Goal: Task Accomplishment & Management: Manage account settings

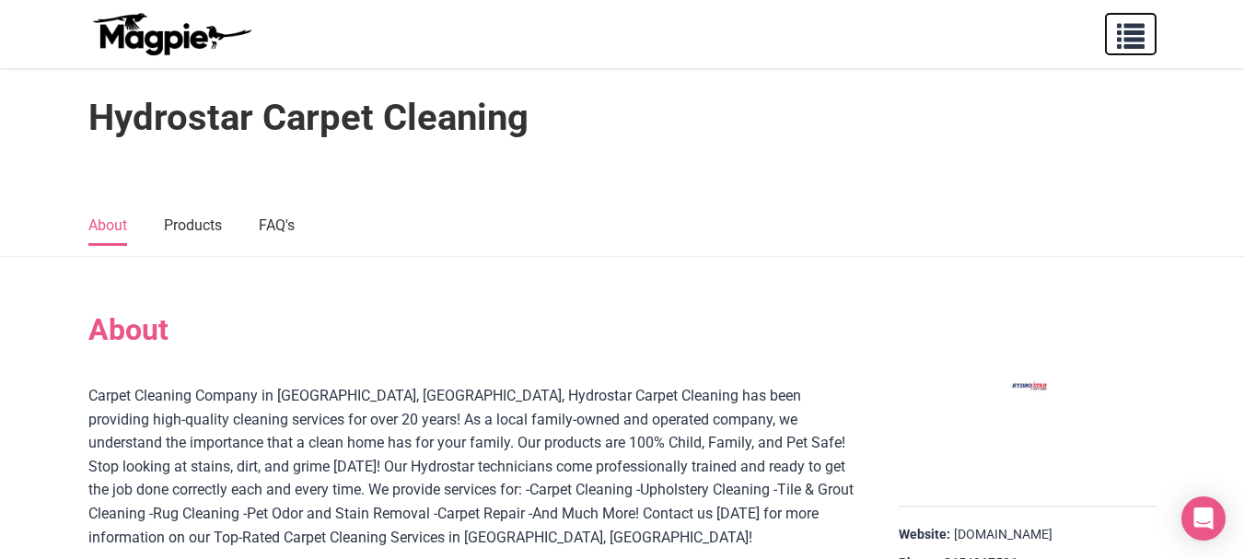
click at [1138, 30] on span "button" at bounding box center [1131, 32] width 28 height 28
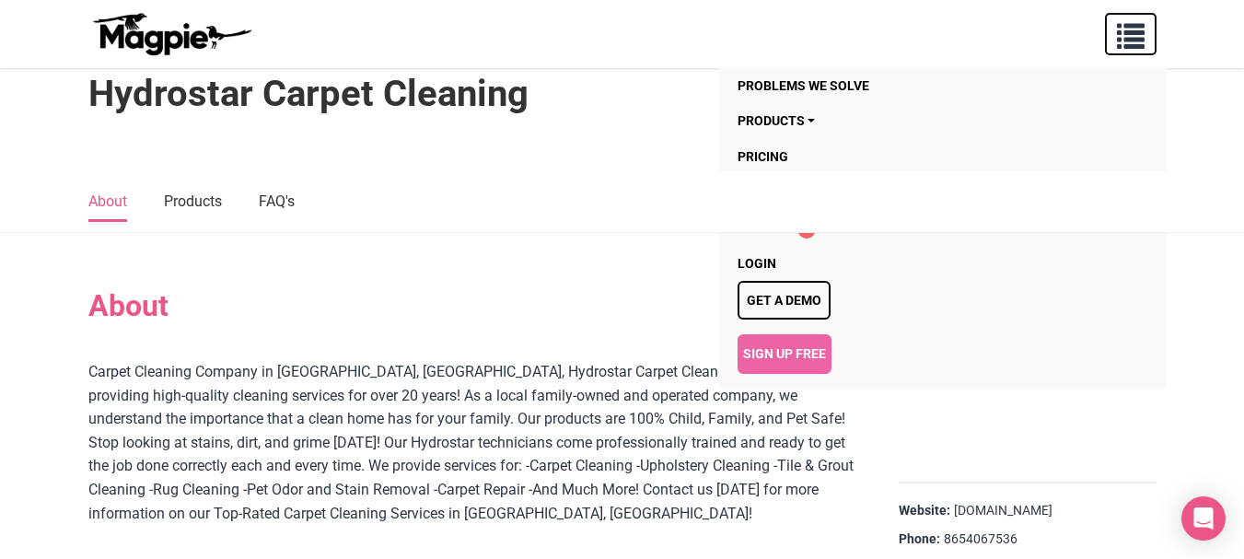
scroll to position [30, 0]
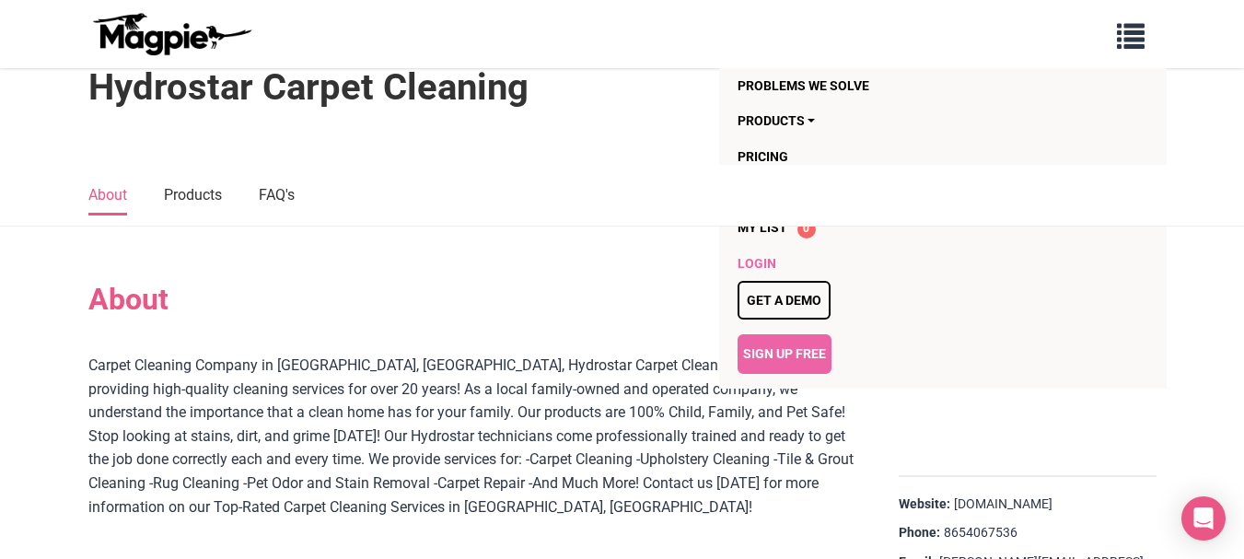
click at [777, 265] on link "Login" at bounding box center [906, 263] width 337 height 35
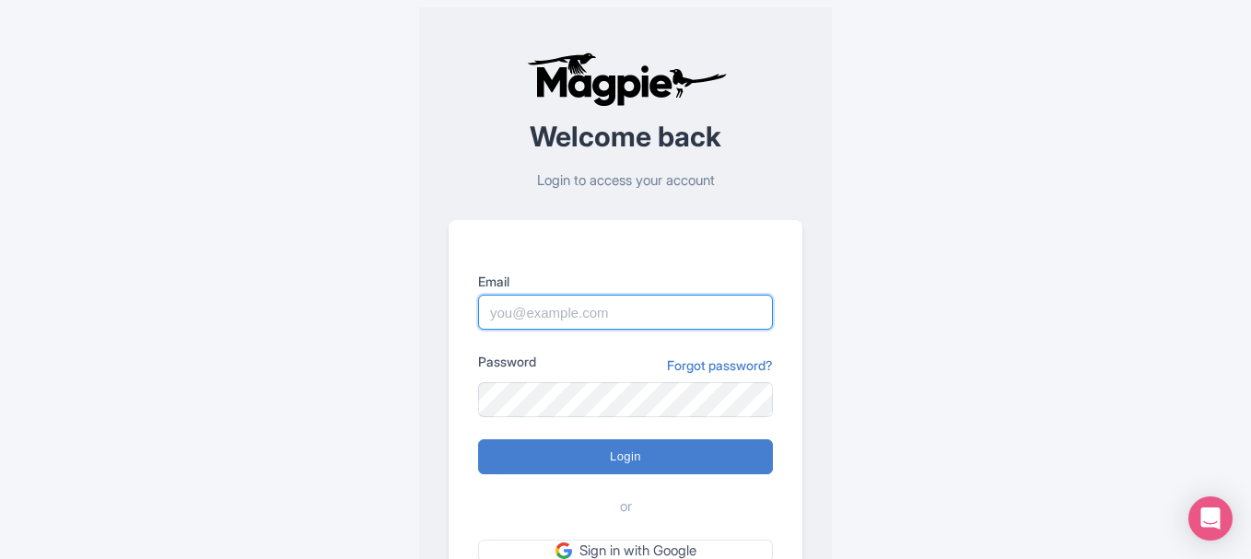
click at [631, 301] on input "Email" at bounding box center [625, 312] width 295 height 35
type input "[EMAIL_ADDRESS][DOMAIN_NAME]"
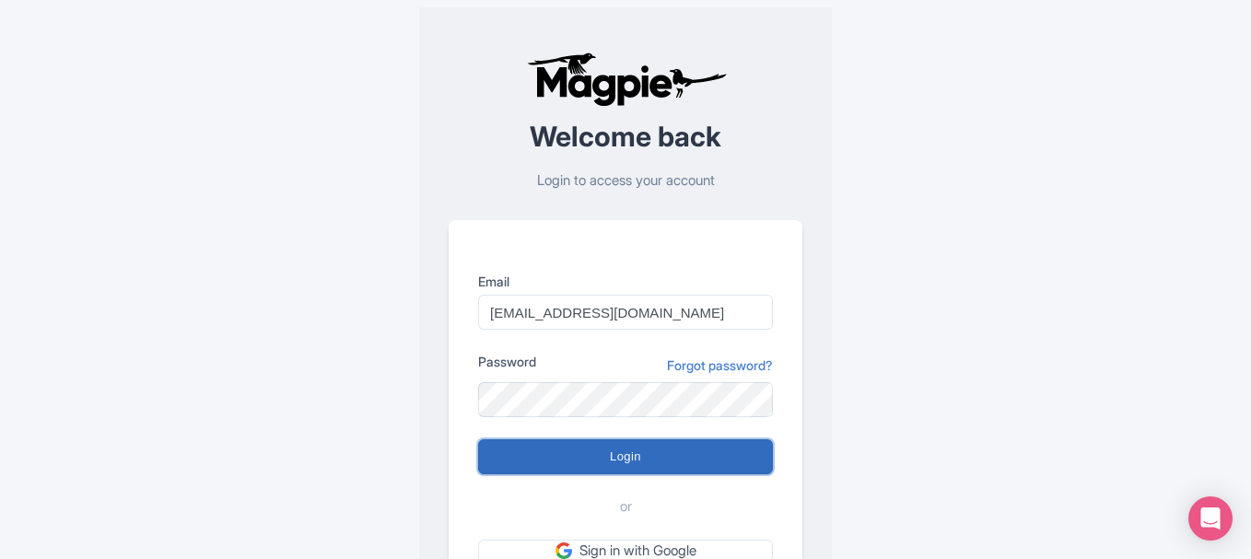
click at [574, 446] on input "Login" at bounding box center [625, 456] width 295 height 35
type input "Logging in..."
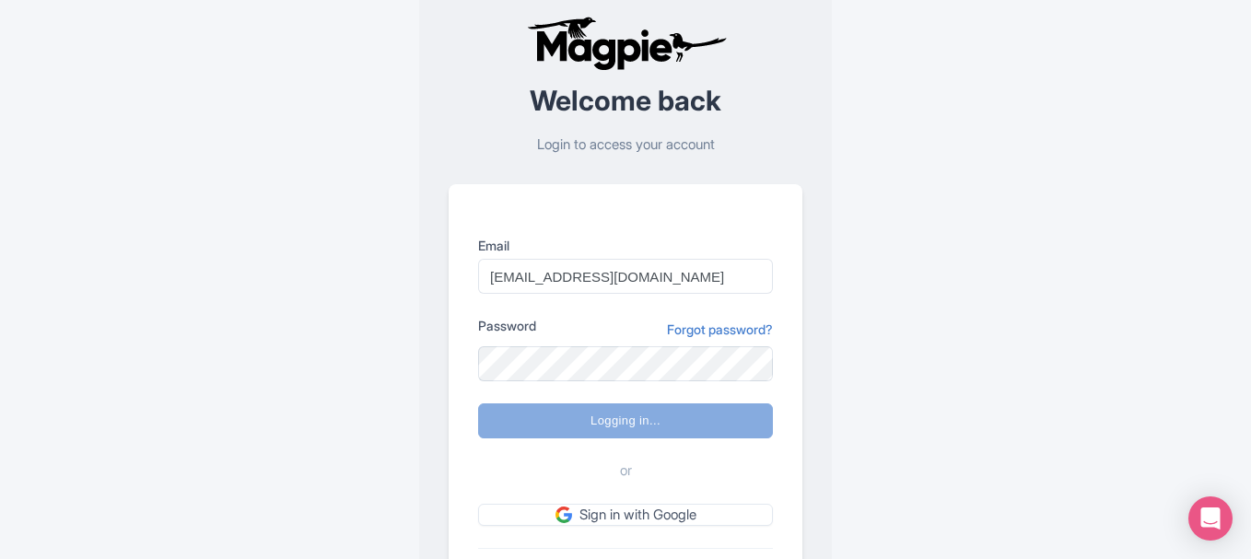
scroll to position [62, 0]
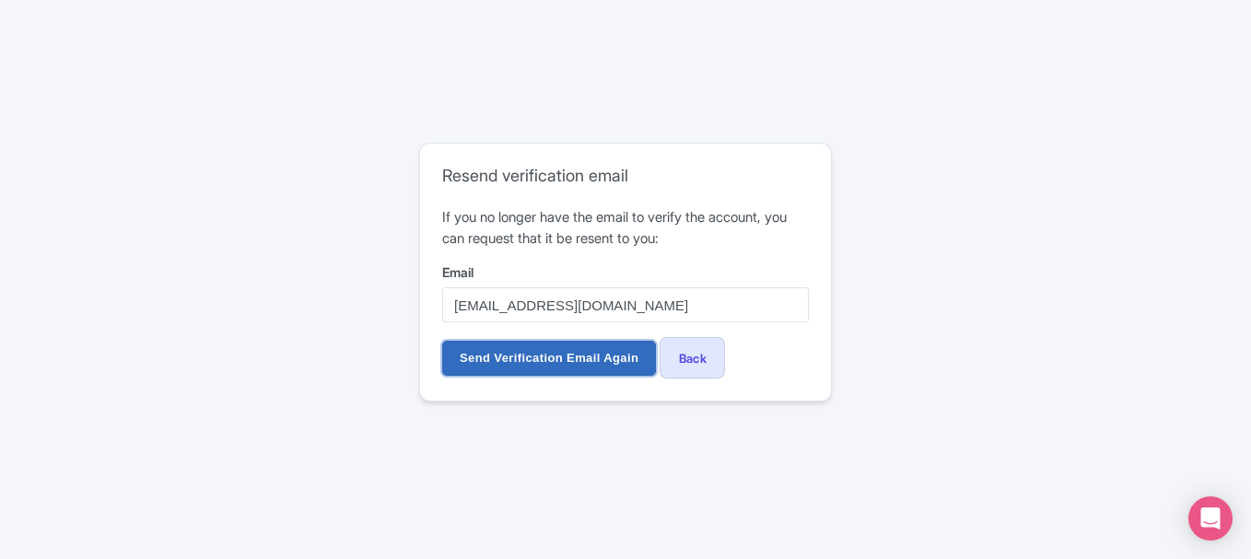
click at [582, 352] on input "Send Verification Email Again" at bounding box center [549, 358] width 214 height 35
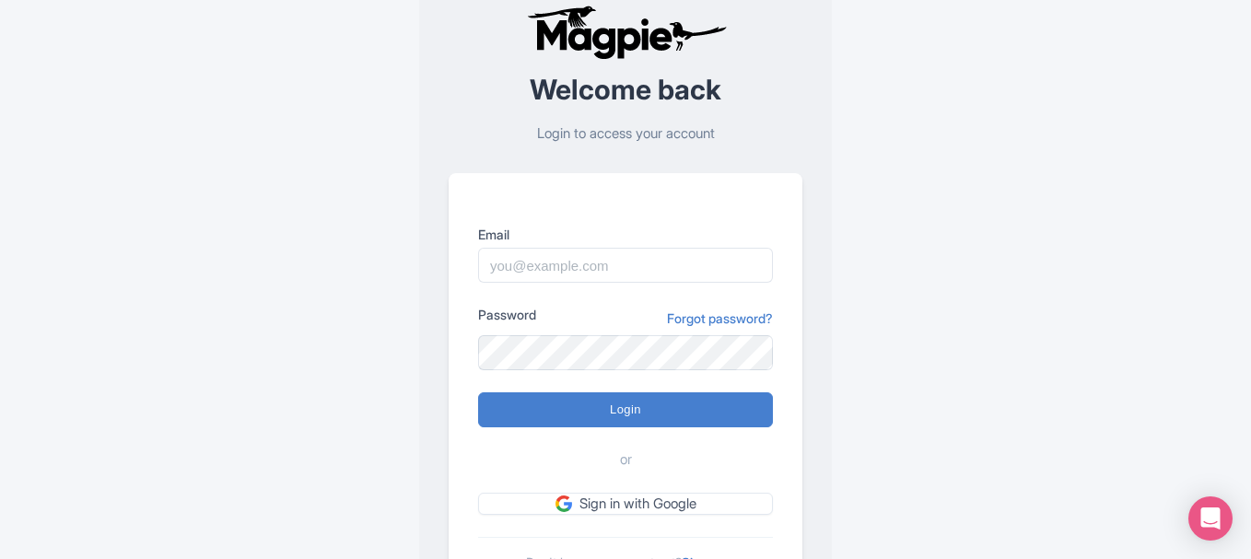
scroll to position [92, 0]
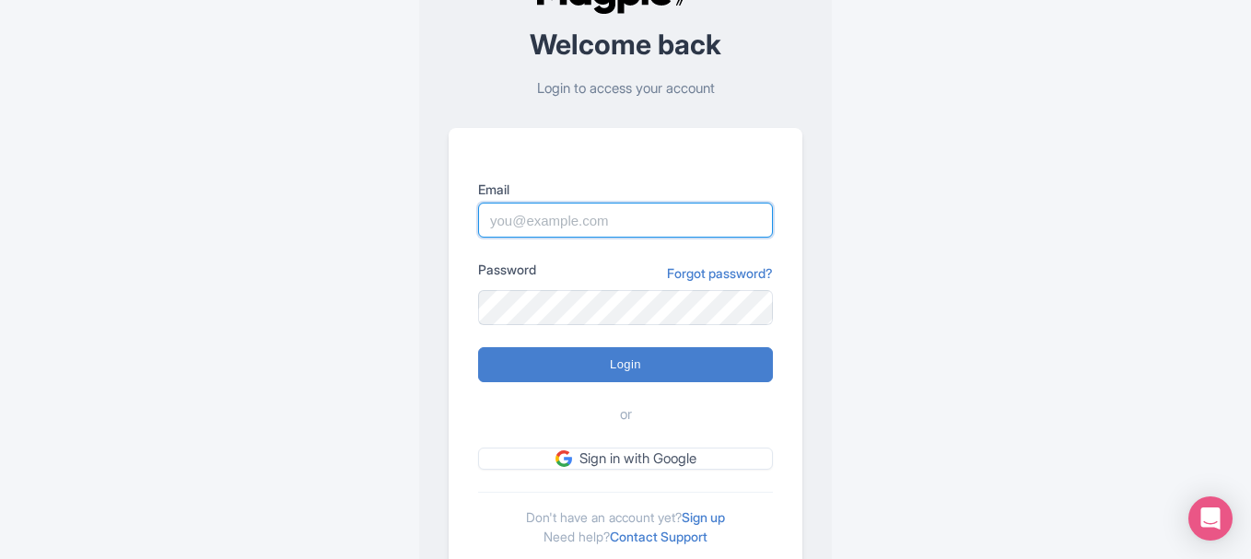
click at [562, 218] on input "Email" at bounding box center [625, 220] width 295 height 35
type input "[EMAIL_ADDRESS][DOMAIN_NAME]"
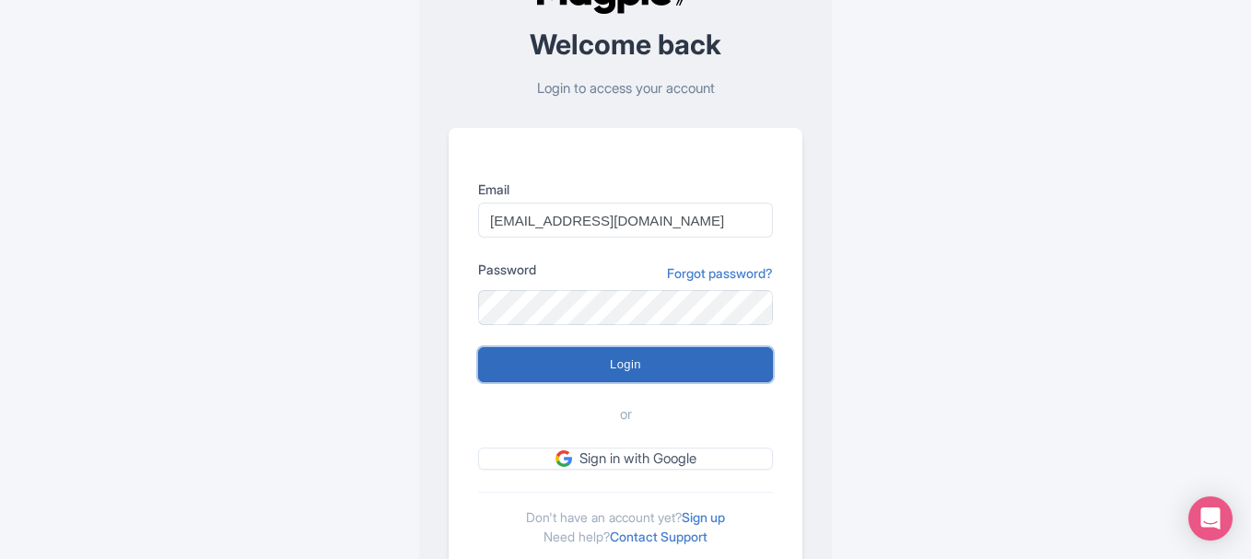
click at [554, 368] on input "Login" at bounding box center [625, 364] width 295 height 35
type input "Logging in..."
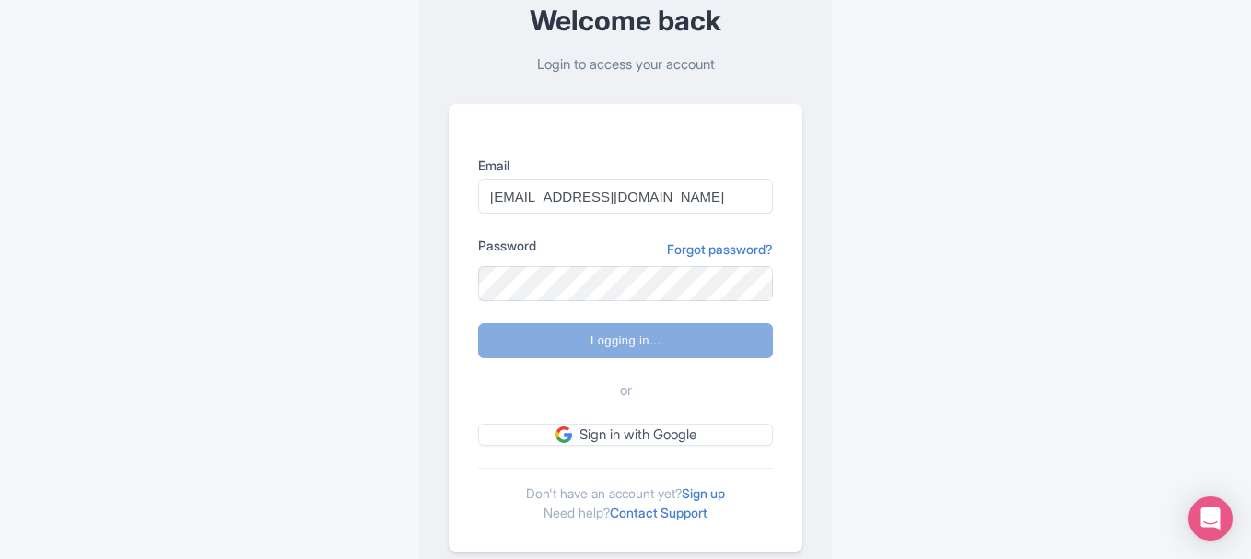
scroll to position [123, 0]
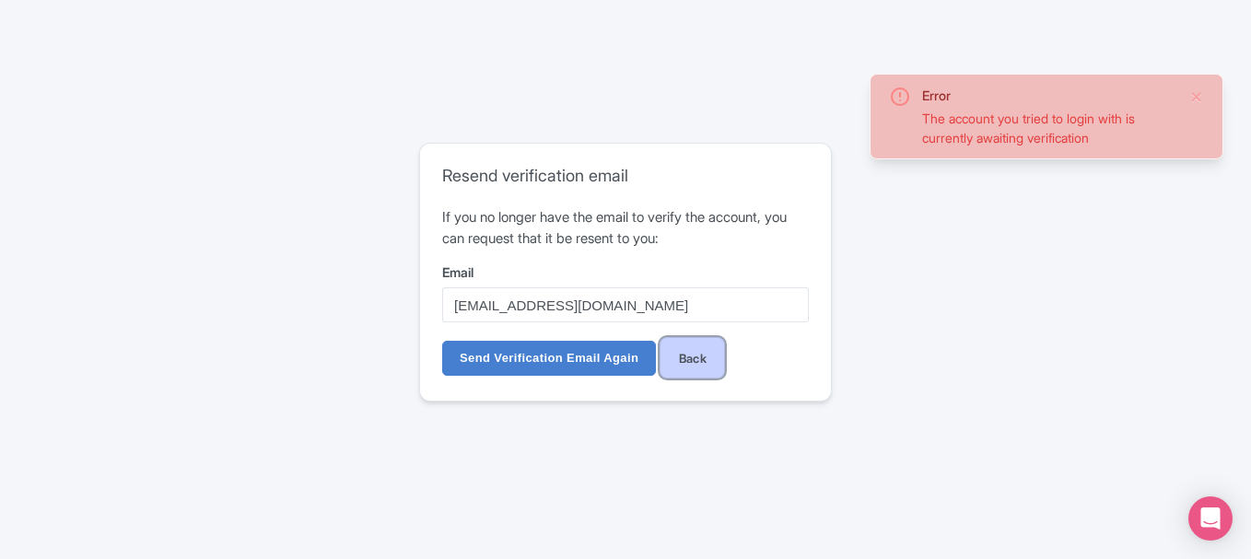
click at [694, 352] on link "Back" at bounding box center [692, 357] width 65 height 41
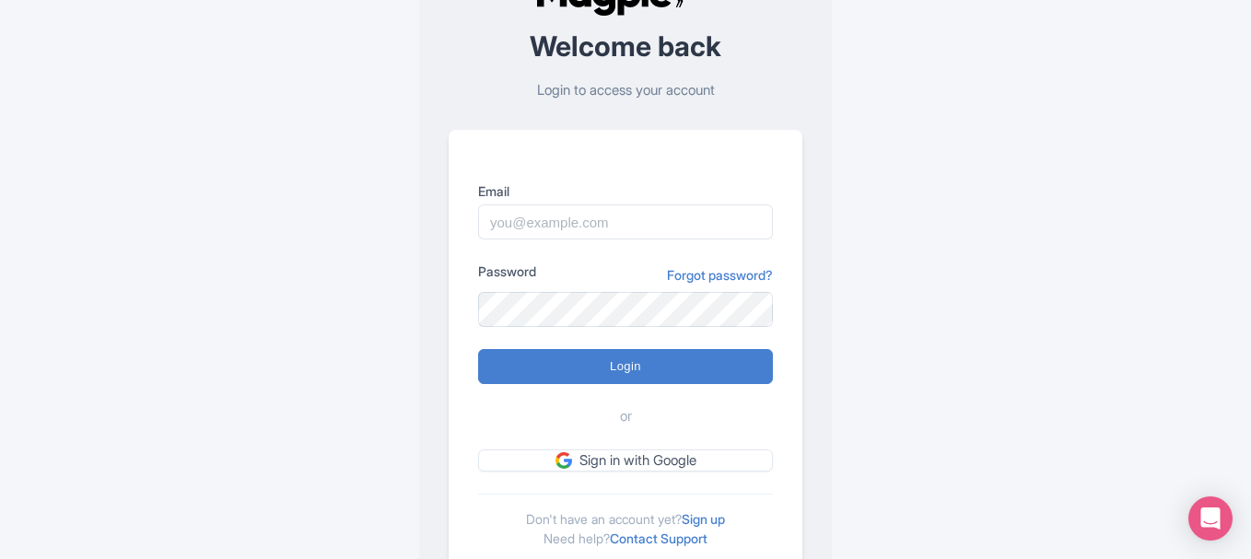
scroll to position [92, 0]
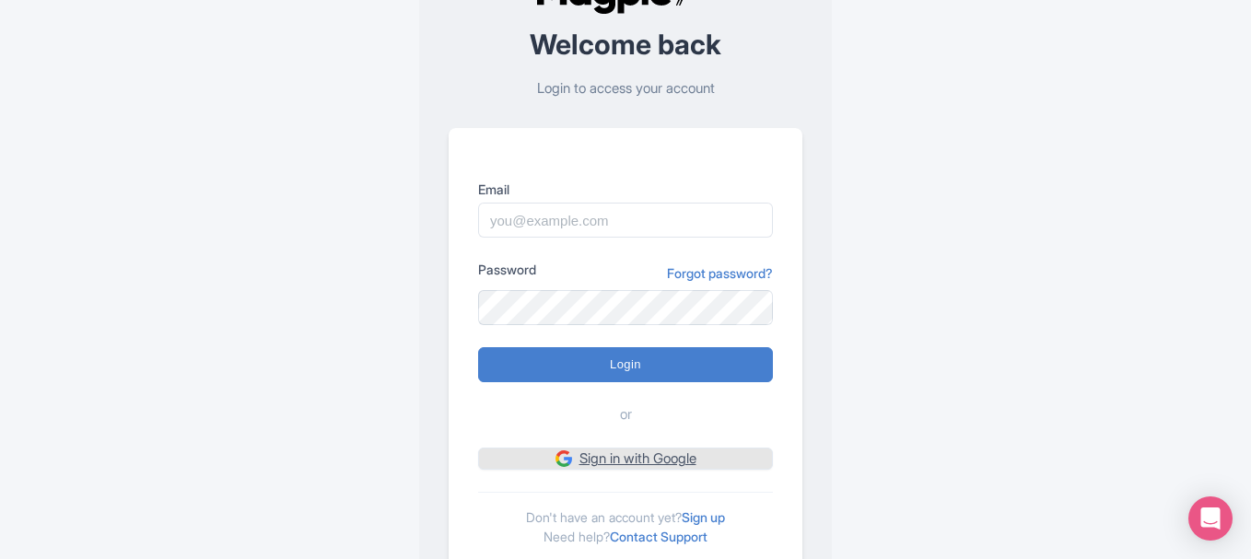
click at [625, 459] on link "Sign in with Google" at bounding box center [625, 459] width 295 height 23
click at [625, 459] on link "Connecting..." at bounding box center [625, 459] width 295 height 23
